Goal: Submit feedback/report problem: Submit feedback/report problem

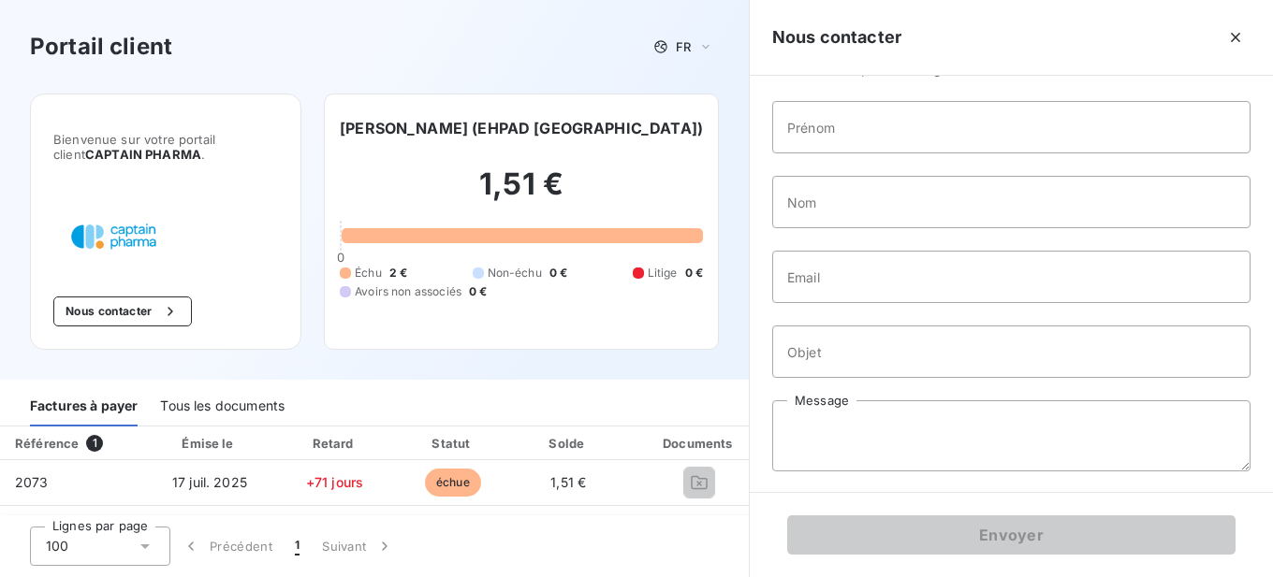
scroll to position [100, 0]
click at [816, 114] on input "Prénom" at bounding box center [1011, 125] width 478 height 52
type input "[PERSON_NAME]"
type input "Clavaud"
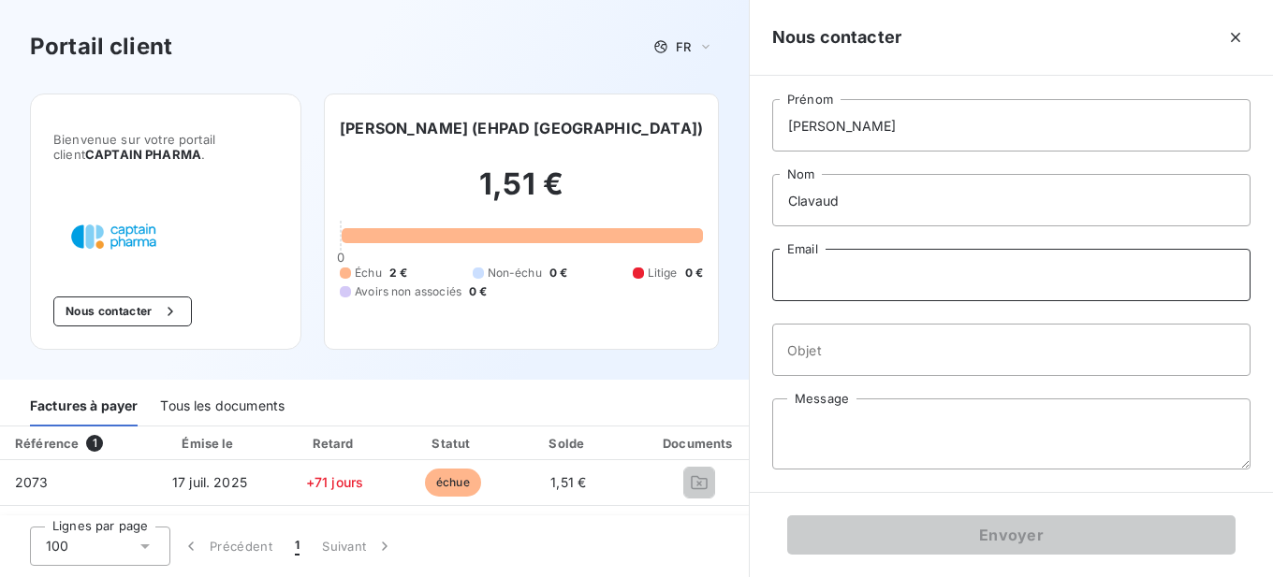
type input "[PERSON_NAME][EMAIL_ADDRESS][DOMAIN_NAME]"
click at [902, 341] on input "Objet" at bounding box center [1011, 350] width 478 height 52
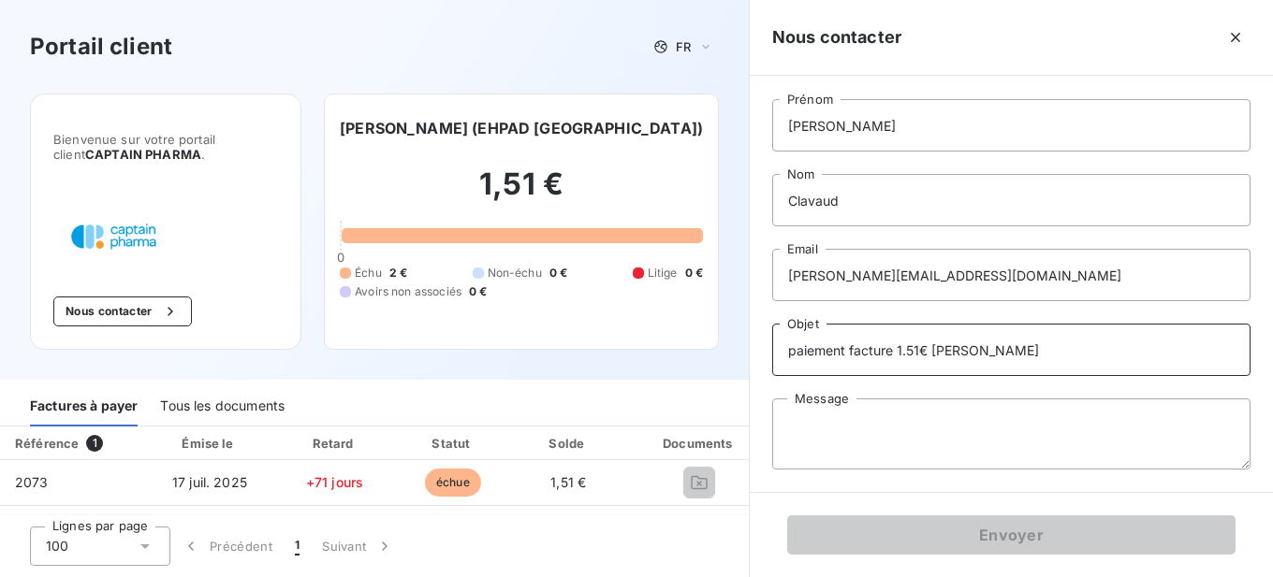
type input "paiement facture 1.51€ [PERSON_NAME]"
click at [898, 422] on textarea "Message" at bounding box center [1011, 434] width 478 height 71
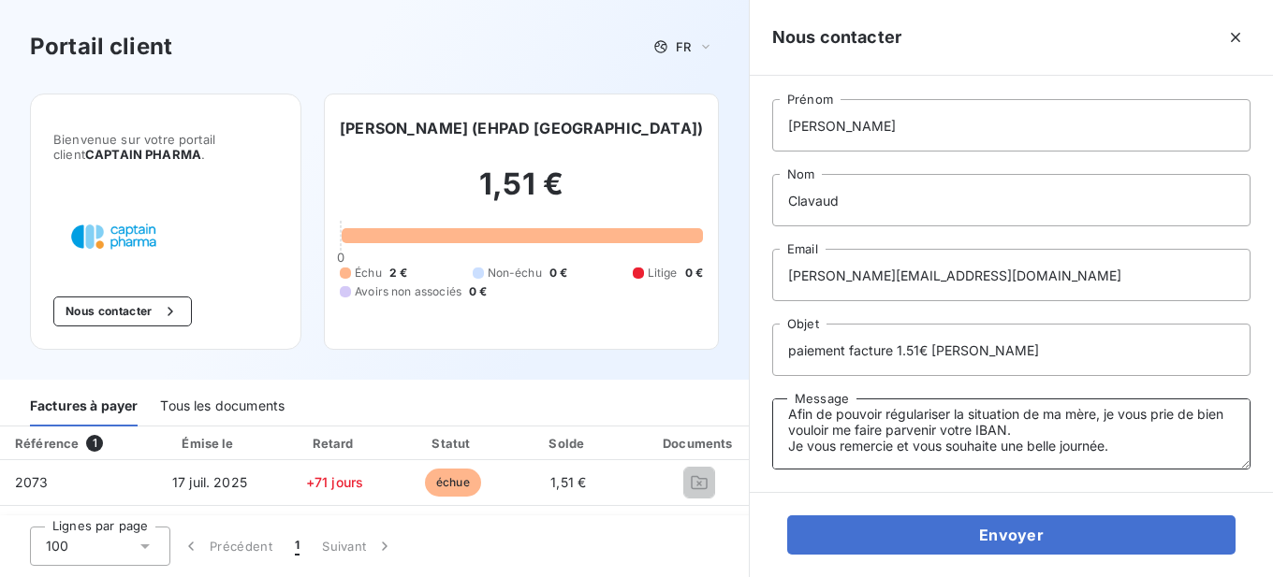
scroll to position [32, 0]
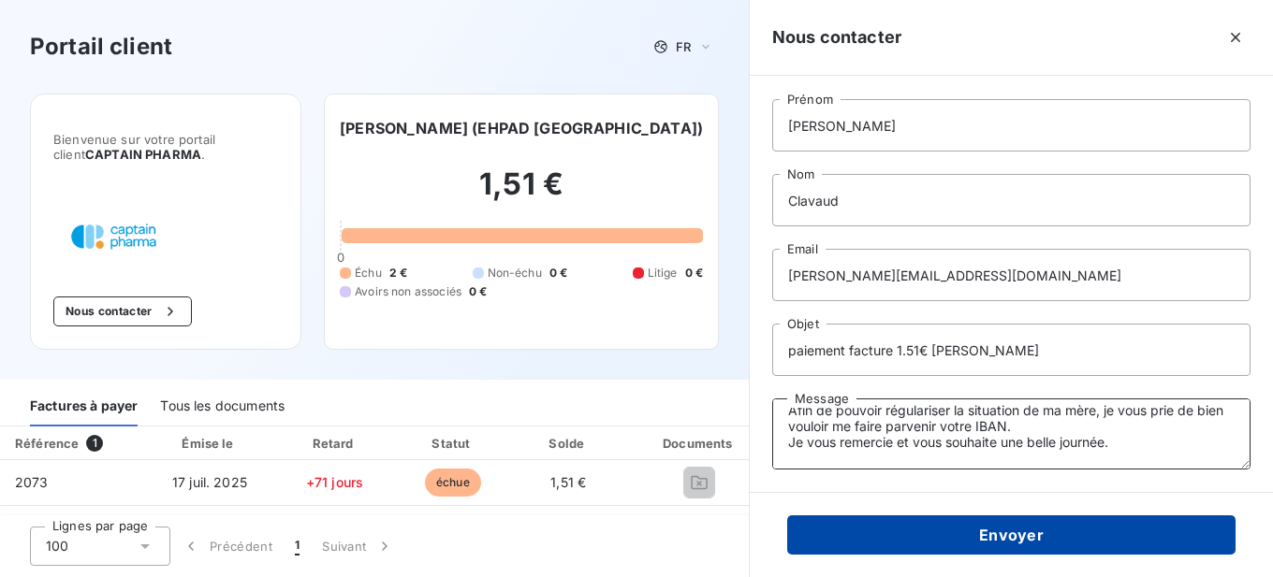
type textarea "Bonjour, Afin de pouvoir régulariser la situation de ma mère, je vous prie de b…"
click at [1013, 540] on button "Envoyer" at bounding box center [1011, 535] width 448 height 39
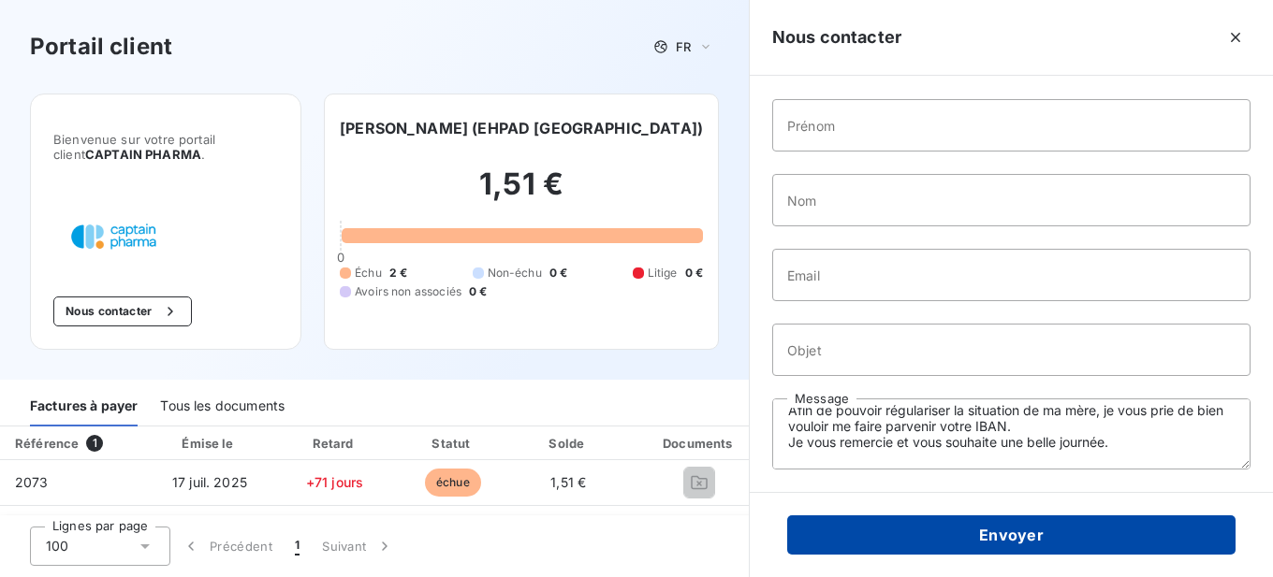
scroll to position [0, 0]
